Goal: Information Seeking & Learning: Learn about a topic

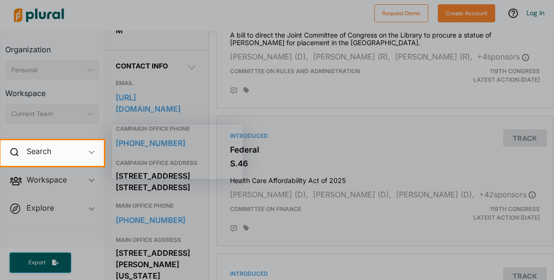
scroll to position [280, 0]
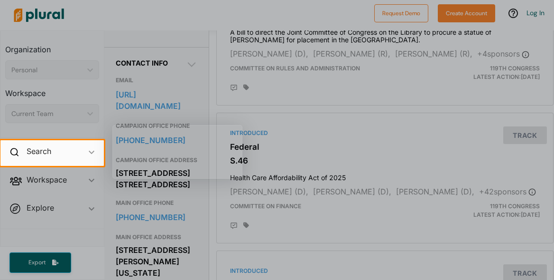
click at [193, 202] on div at bounding box center [277, 223] width 554 height 114
click at [294, 249] on div at bounding box center [277, 223] width 554 height 114
click at [327, 121] on div at bounding box center [277, 70] width 554 height 140
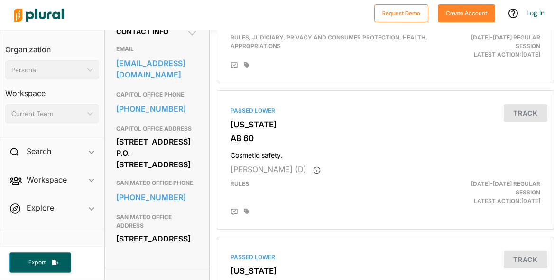
scroll to position [199, 0]
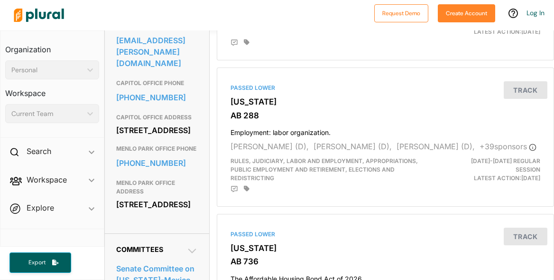
scroll to position [339, 1]
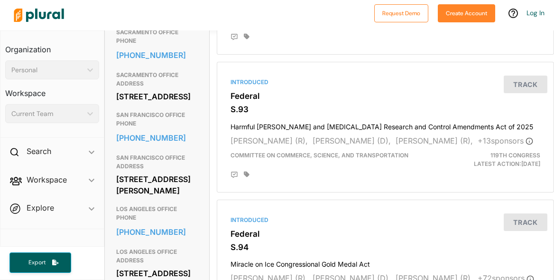
scroll to position [750, 0]
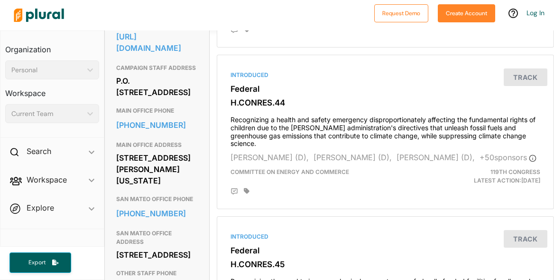
scroll to position [341, 0]
